Goal: Task Accomplishment & Management: Use online tool/utility

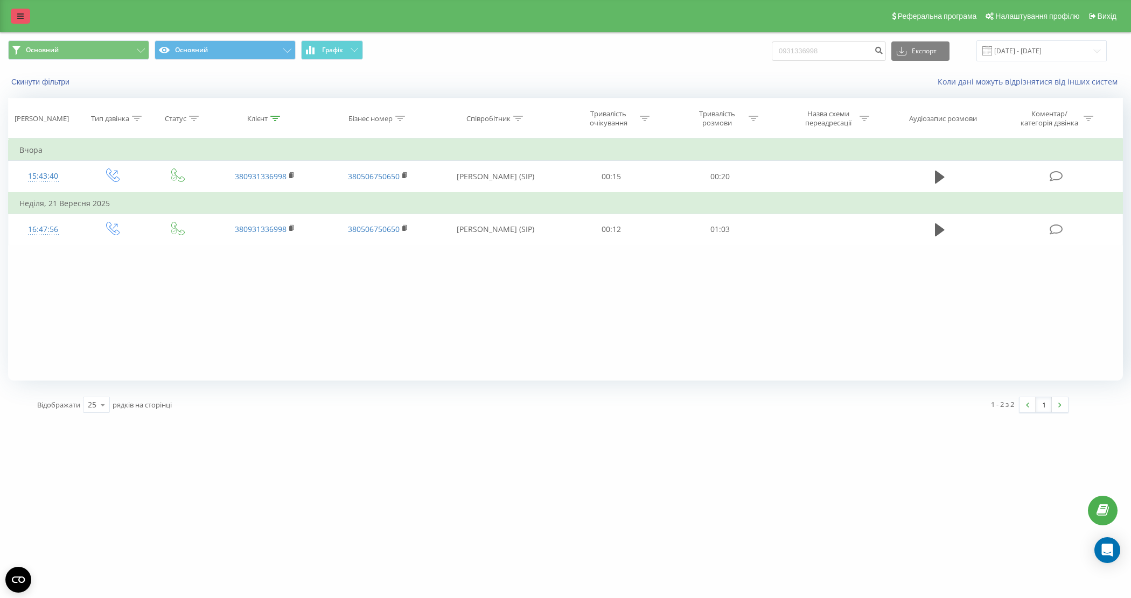
click at [24, 11] on link at bounding box center [20, 16] width 19 height 15
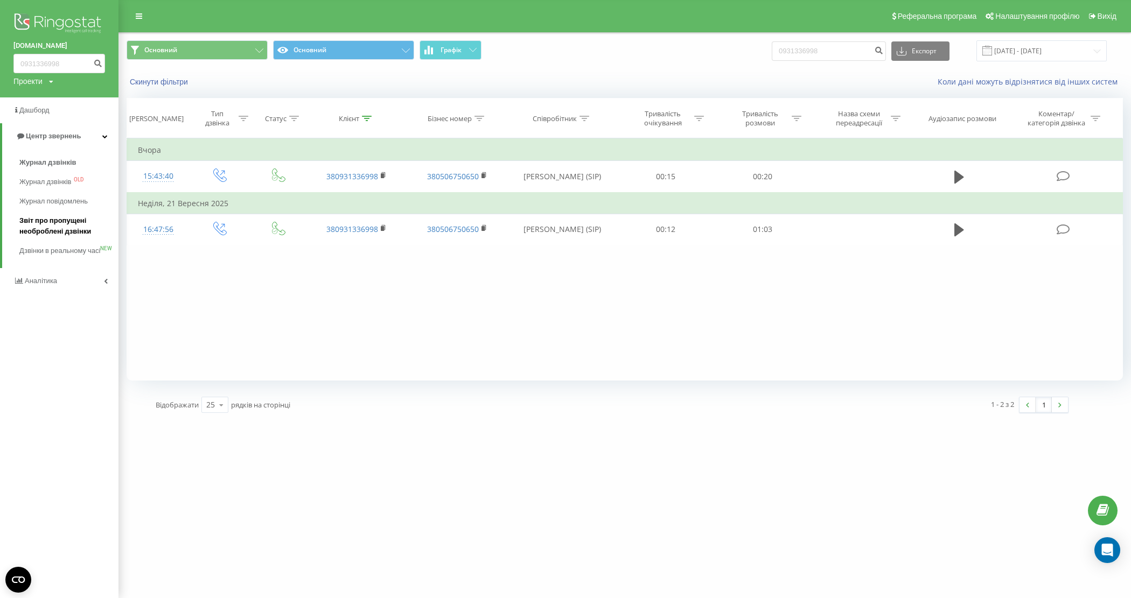
click at [62, 225] on span "Звіт про пропущені необроблені дзвінки" at bounding box center [66, 226] width 94 height 22
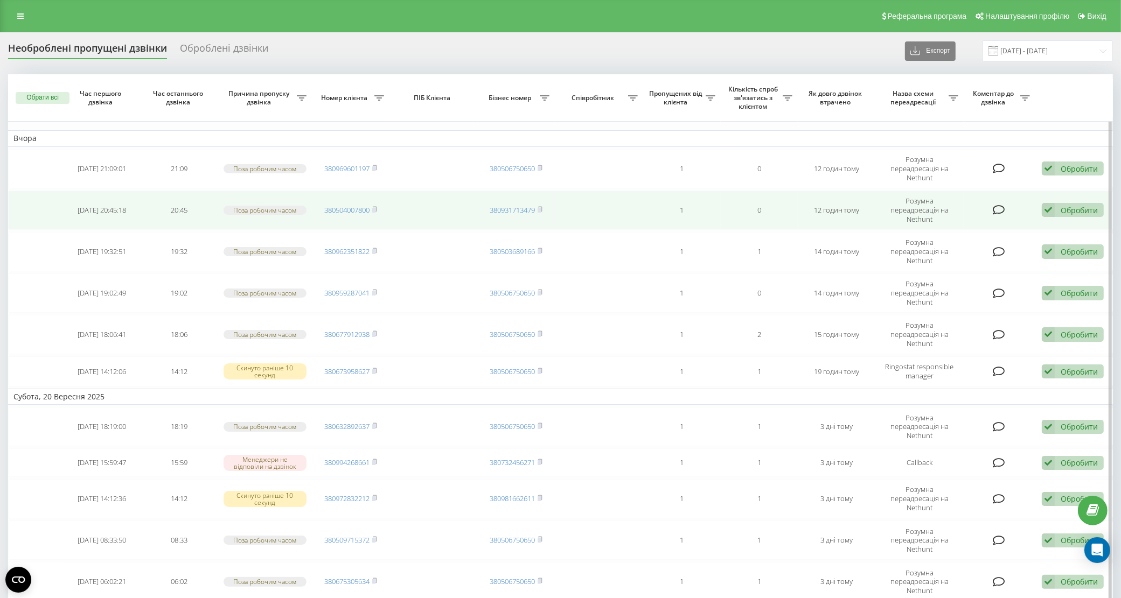
click at [1081, 205] on div "Обробити" at bounding box center [1078, 210] width 37 height 10
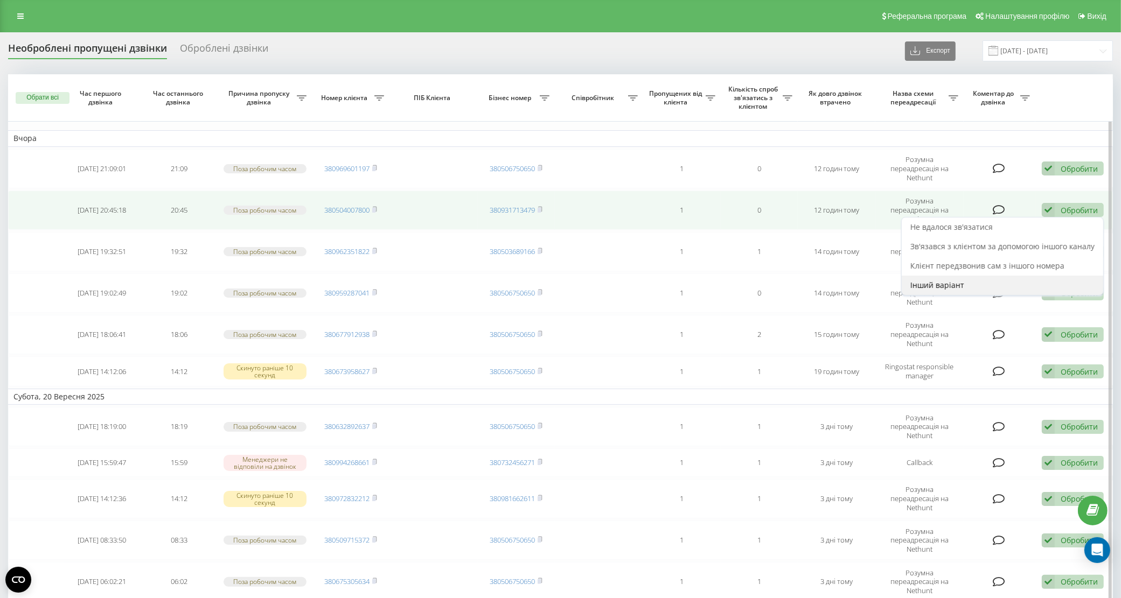
click at [987, 276] on div "Інший варіант" at bounding box center [1002, 285] width 201 height 19
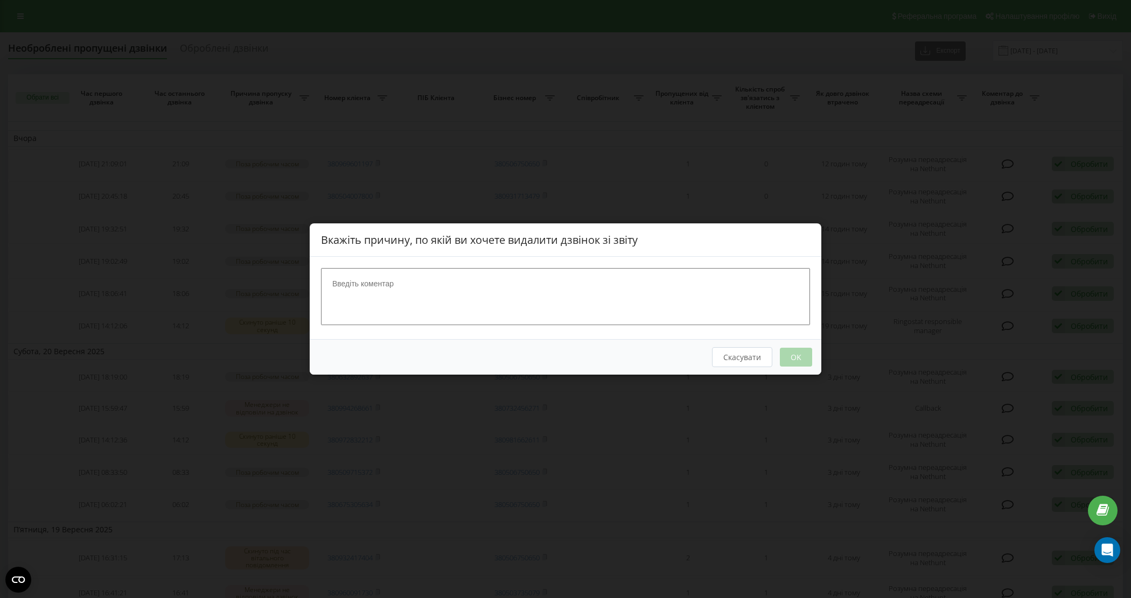
click at [554, 301] on textarea at bounding box center [565, 296] width 489 height 57
type textarea "На вабері"
click at [795, 356] on button "OK" at bounding box center [796, 357] width 32 height 19
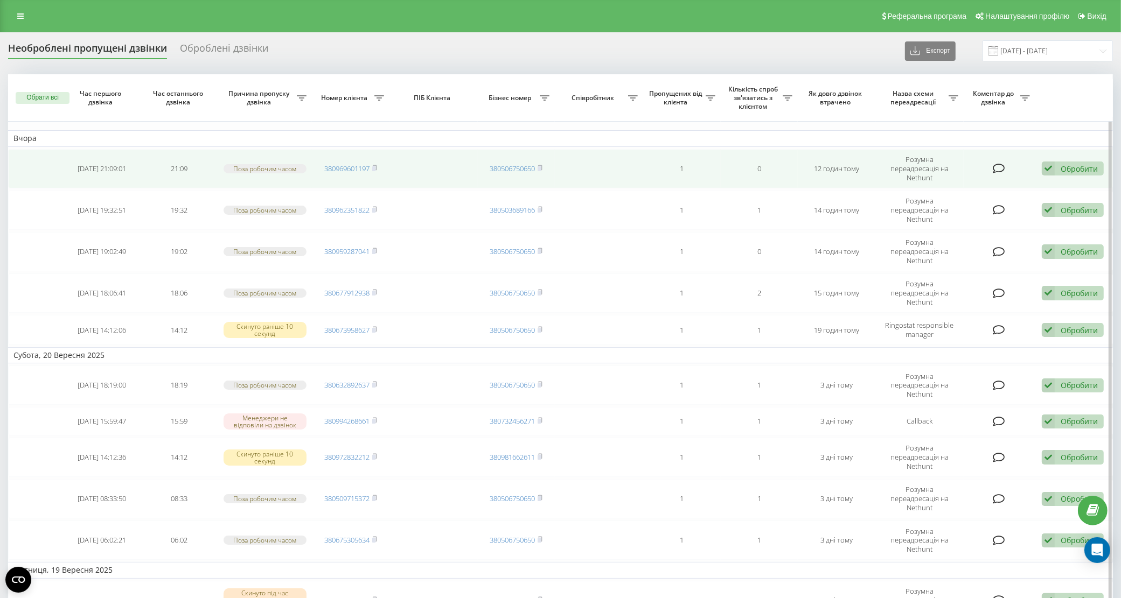
click at [1075, 166] on div "Обробити" at bounding box center [1078, 169] width 37 height 10
click at [958, 244] on span "Інший варіант" at bounding box center [937, 244] width 54 height 10
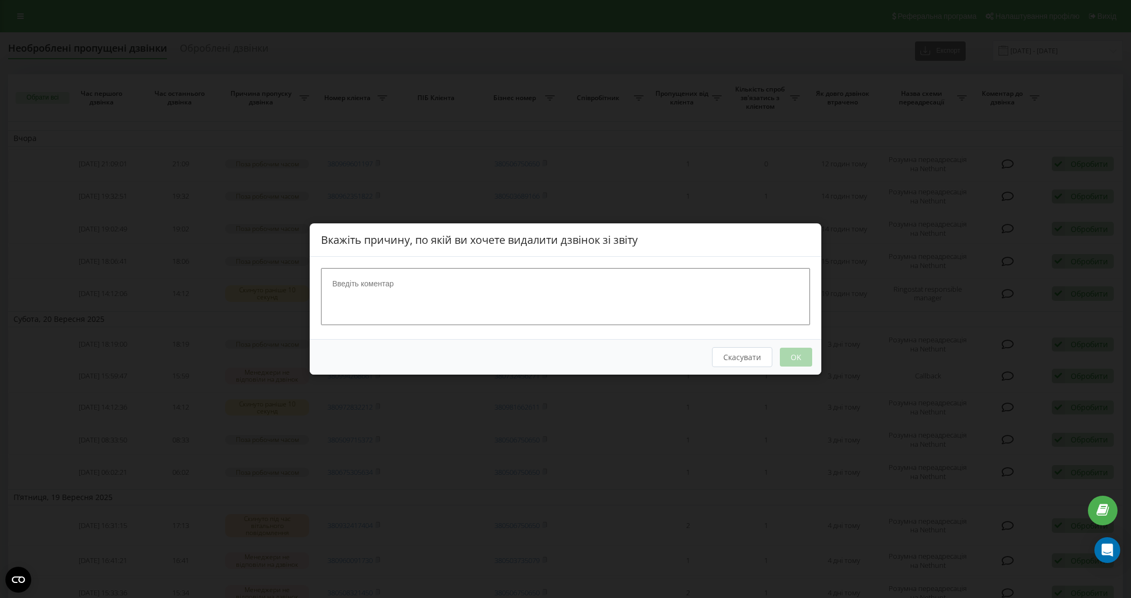
click at [542, 292] on textarea at bounding box center [565, 296] width 489 height 57
type textarea "На вайбері"
click at [790, 355] on button "OK" at bounding box center [796, 357] width 32 height 19
